Goal: Information Seeking & Learning: Find specific fact

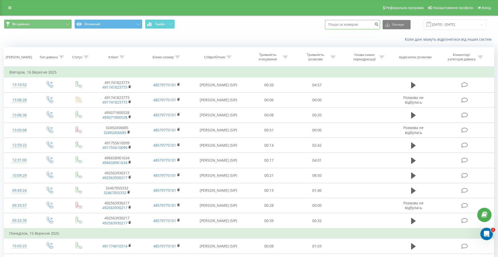
click at [349, 24] on input at bounding box center [352, 24] width 55 height 9
paste input "49 2521 8721-28"
type input "49 2521 8721-28"
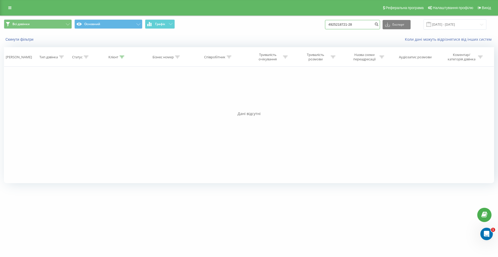
click at [364, 26] on input "4925218721-28" at bounding box center [352, 24] width 55 height 9
click at [361, 25] on input "4925218721-28" at bounding box center [352, 24] width 55 height 9
type input "492521872128"
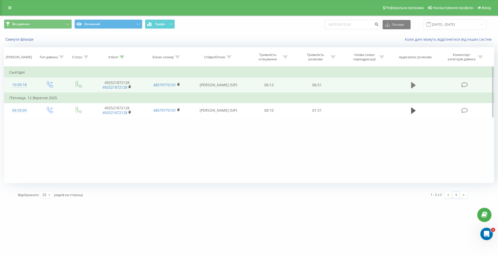
click at [412, 85] on icon at bounding box center [413, 85] width 5 height 6
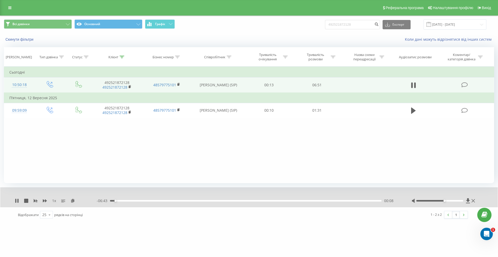
click at [442, 201] on div at bounding box center [439, 201] width 47 height 2
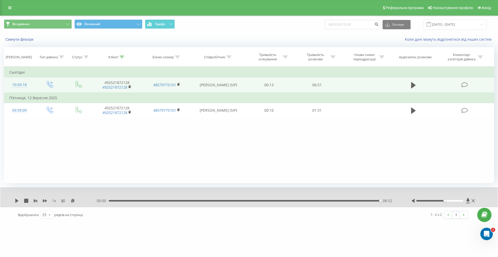
click at [249, 227] on div "Gaiduchik.Oles 492521872128 Проекти Gaiduchik.Oles Центр звернень Журнал дзвінк…" at bounding box center [249, 128] width 498 height 257
